Goal: Task Accomplishment & Management: Use online tool/utility

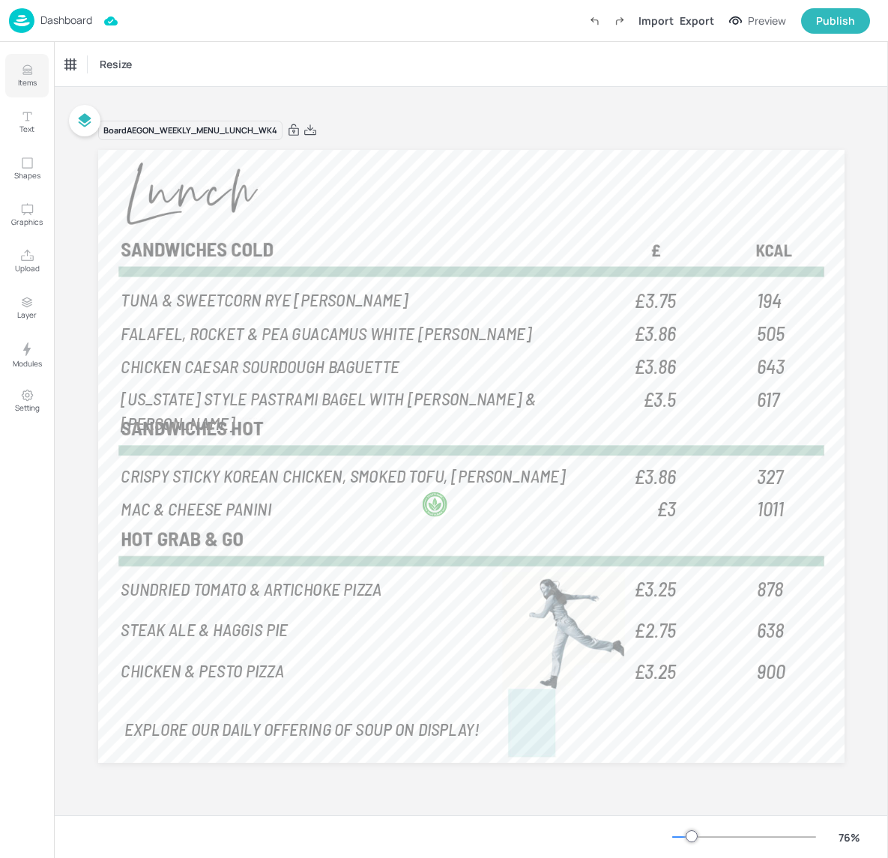
click at [16, 67] on button "Items" at bounding box center [26, 75] width 43 height 43
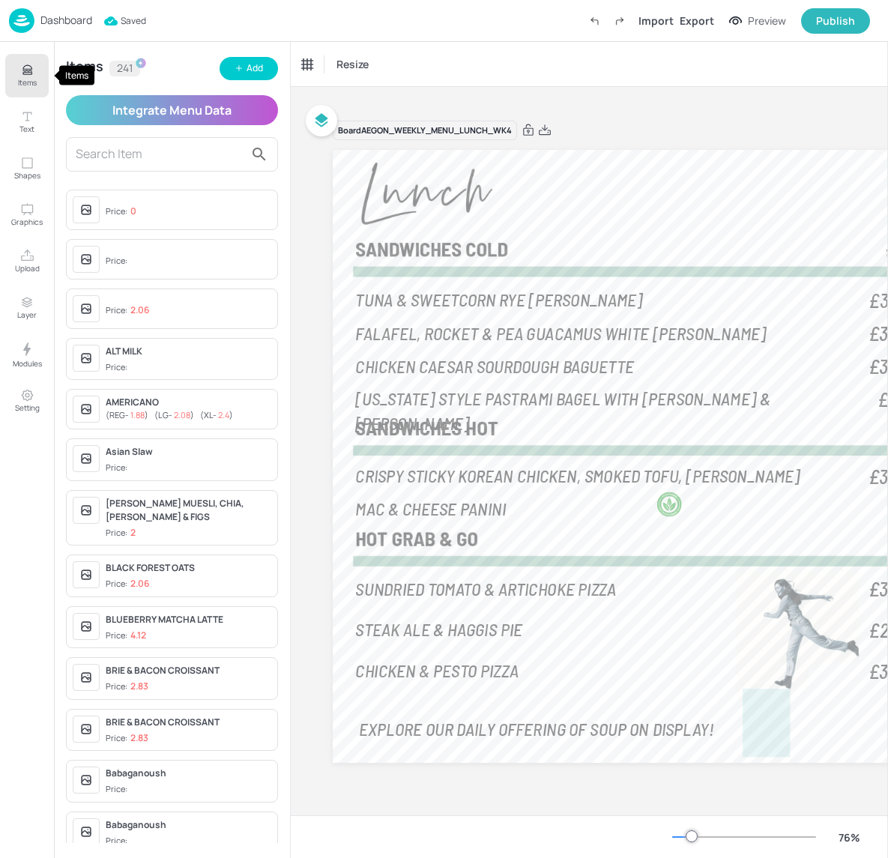
click at [20, 71] on icon "Items" at bounding box center [27, 70] width 14 height 14
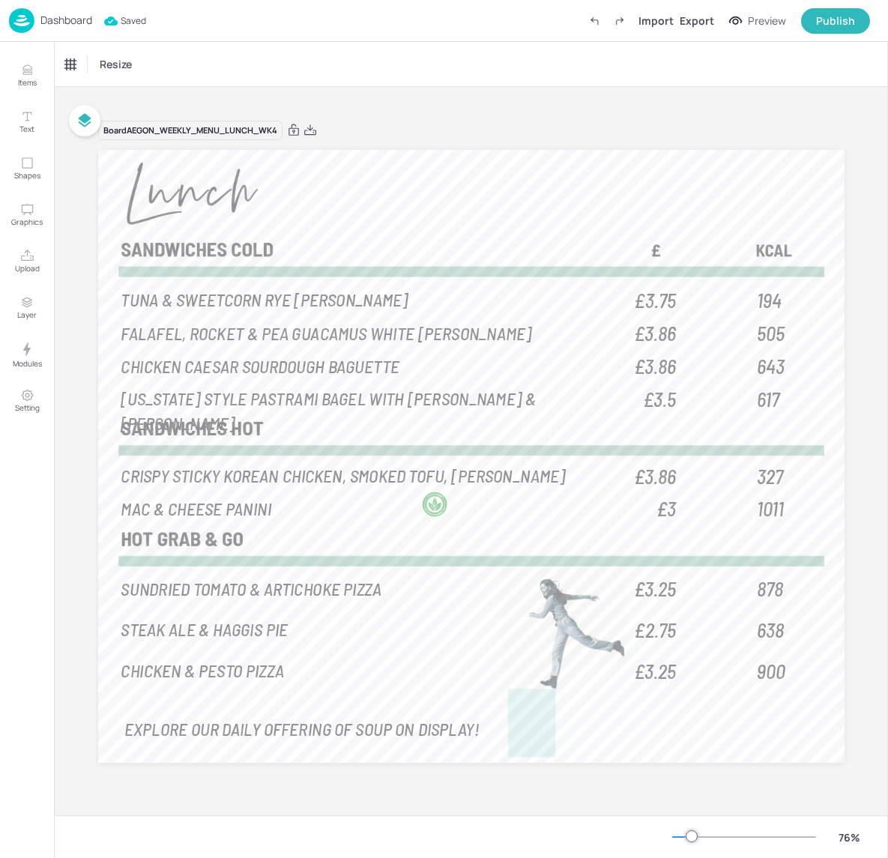
click at [49, 25] on p "Dashboard" at bounding box center [66, 20] width 52 height 10
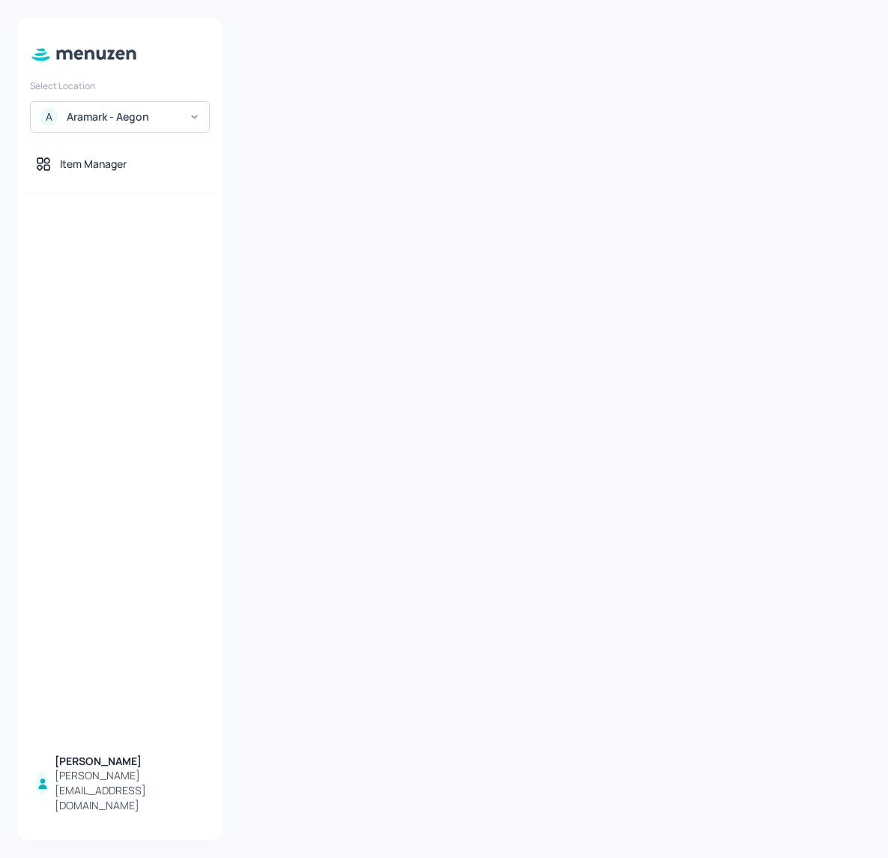
click at [79, 277] on div at bounding box center [120, 468] width 204 height 551
click at [126, 49] on icon at bounding box center [83, 54] width 109 height 16
click at [106, 146] on div "Select Location A Aramark - Aegon Item Manager [PERSON_NAME] [PERSON_NAME][EMAI…" at bounding box center [120, 429] width 204 height 822
click at [106, 157] on div "Item Manager" at bounding box center [93, 164] width 67 height 15
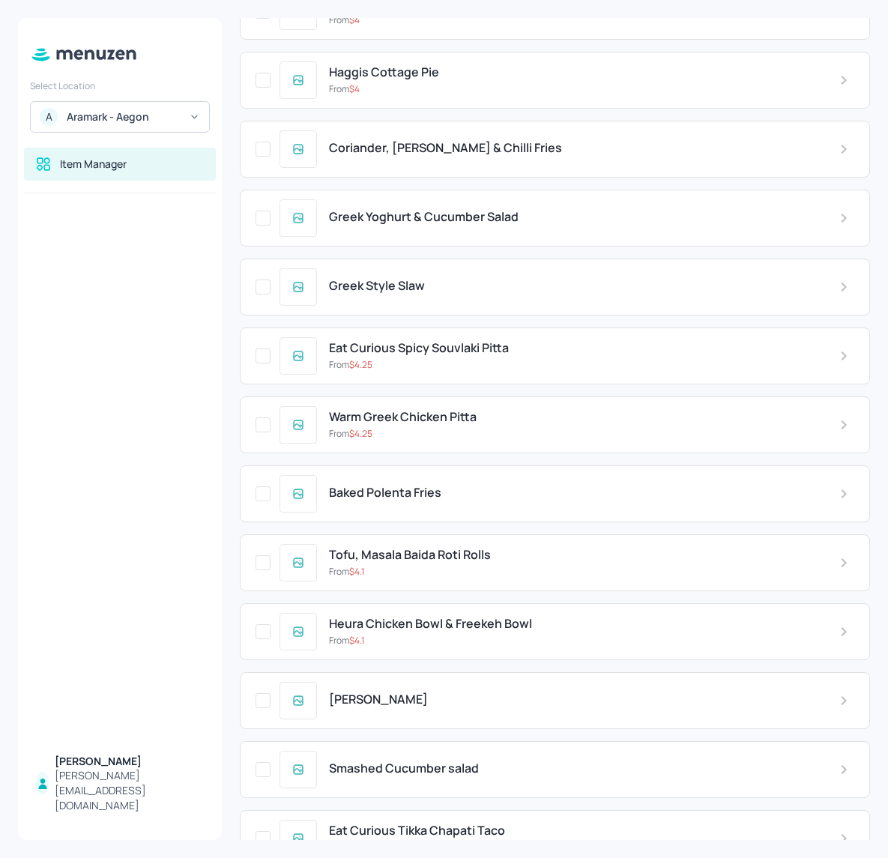
scroll to position [8601, 0]
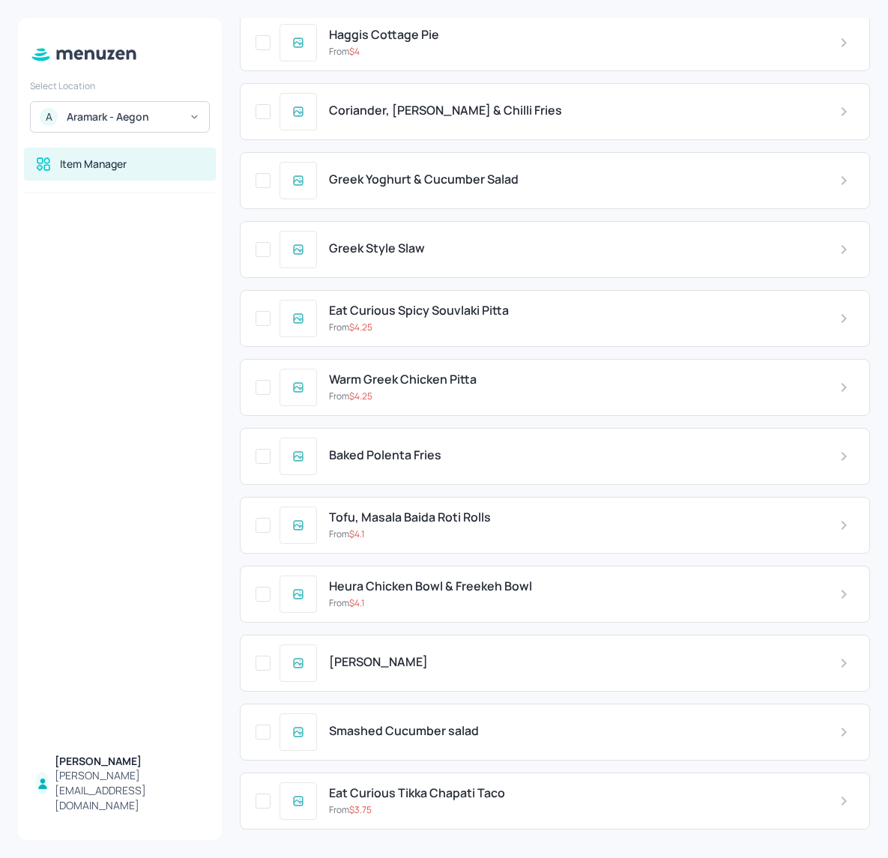
drag, startPoint x: 866, startPoint y: 468, endPoint x: 868, endPoint y: 484, distance: 15.9
click at [868, 484] on div "Items Upload file Export file New Item ​ [PERSON_NAME] STICKY BBQ CHICKEN WRAP …" at bounding box center [555, 429] width 630 height 822
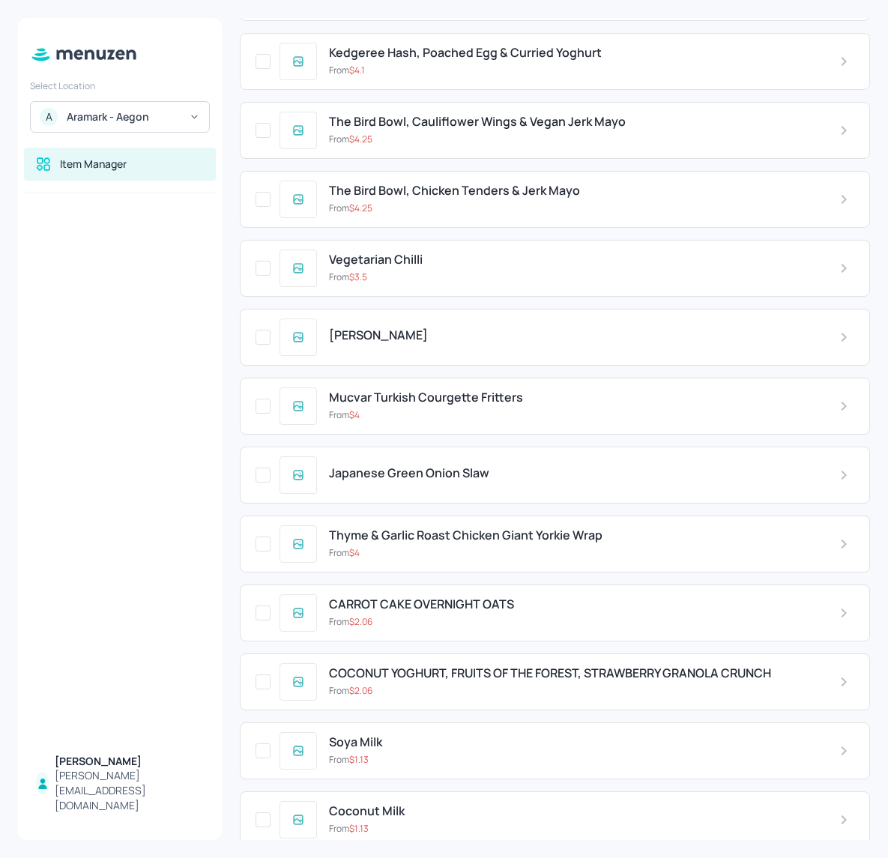
scroll to position [0, 0]
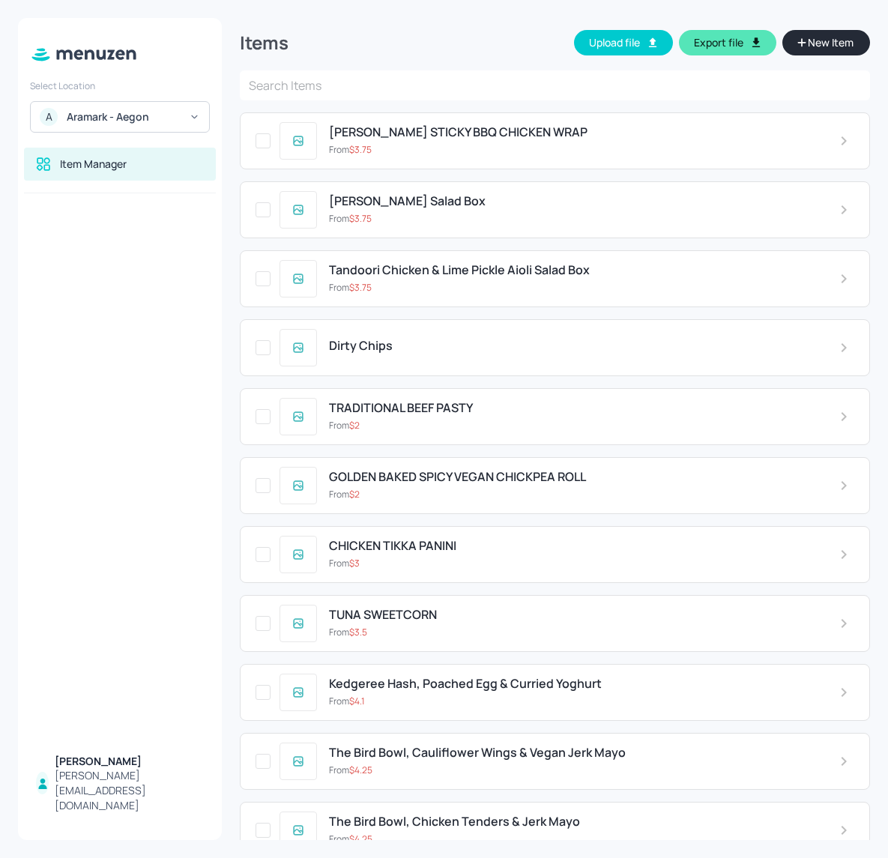
click at [159, 180] on div "Item Manager" at bounding box center [120, 164] width 192 height 33
click at [95, 798] on div "[PERSON_NAME][EMAIL_ADDRESS][DOMAIN_NAME]" at bounding box center [129, 790] width 149 height 45
